Goal: Find specific page/section: Find specific page/section

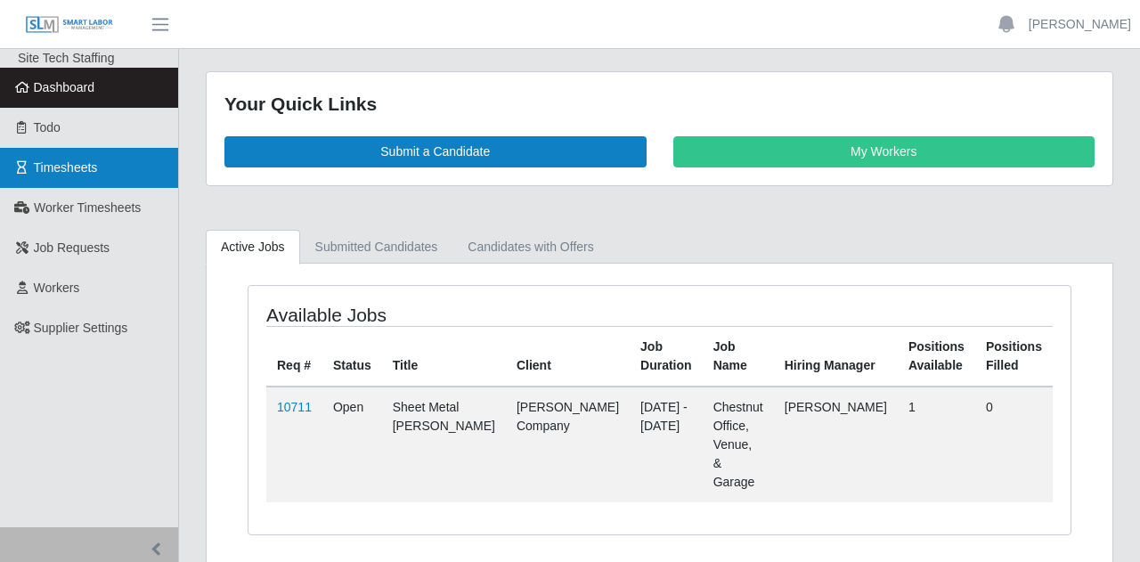
click at [62, 172] on span "Timesheets" at bounding box center [66, 167] width 64 height 14
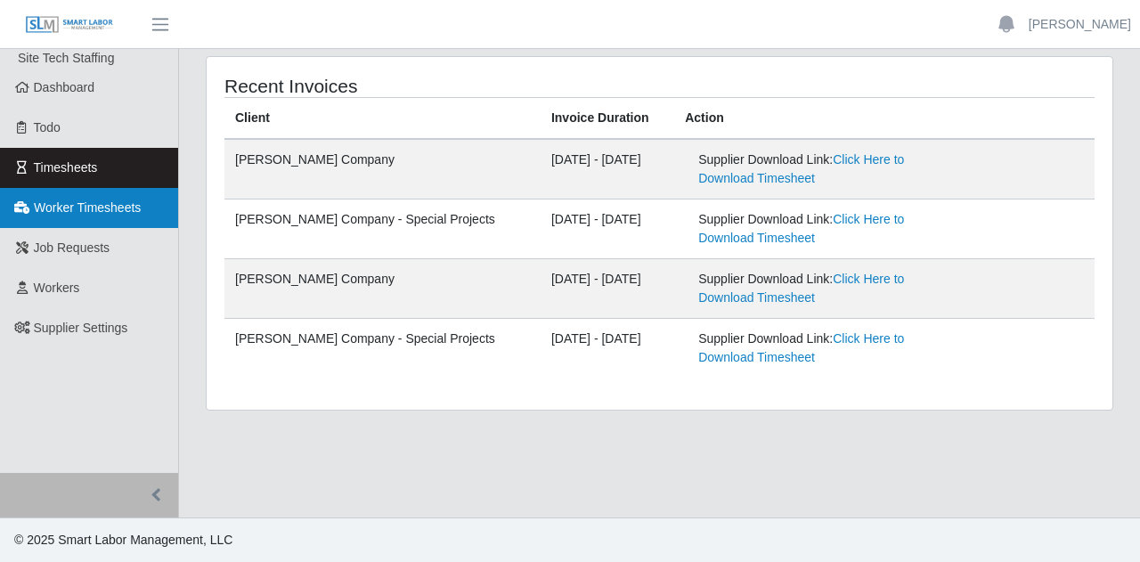
click at [115, 216] on link "Worker Timesheets" at bounding box center [89, 208] width 178 height 40
